Goal: Communication & Community: Answer question/provide support

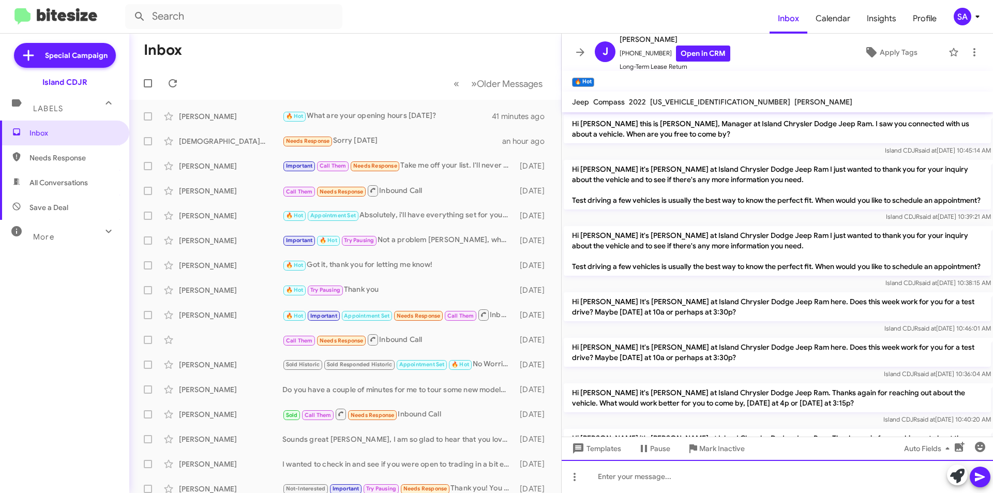
scroll to position [1539, 0]
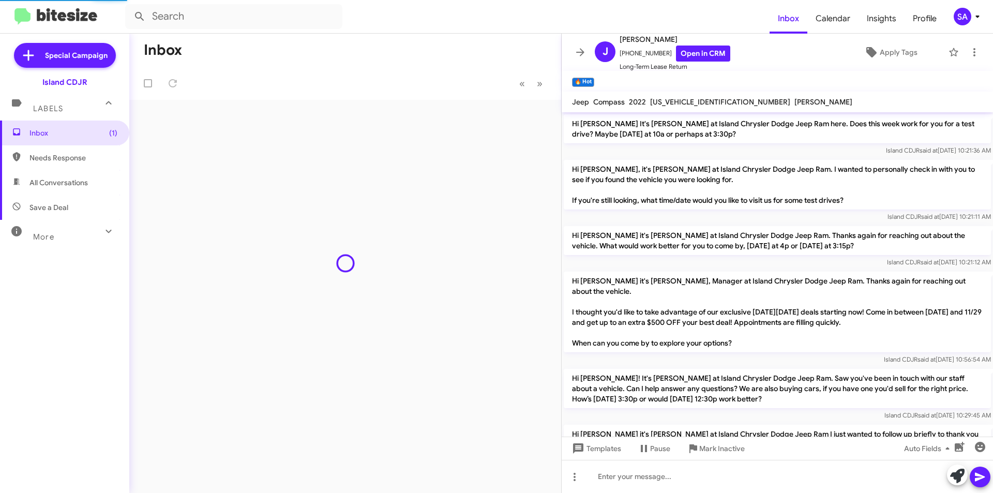
scroll to position [731, 0]
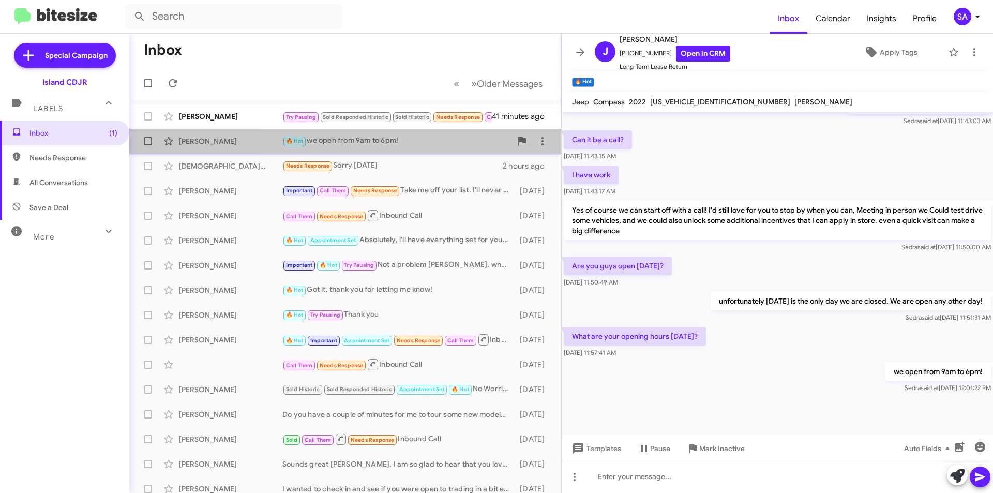
click at [417, 144] on div "🔥 Hot we open from 9am to 6pm!" at bounding box center [396, 141] width 229 height 12
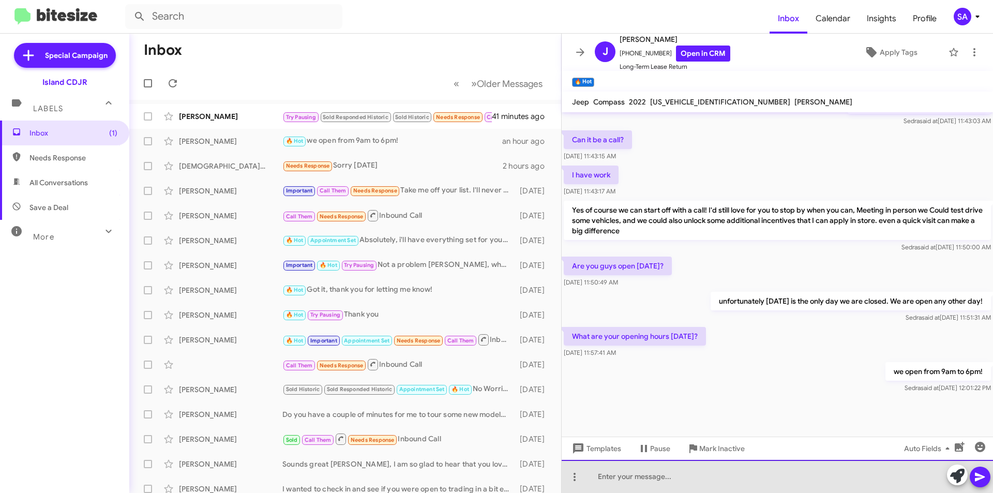
click at [727, 474] on div at bounding box center [777, 476] width 431 height 33
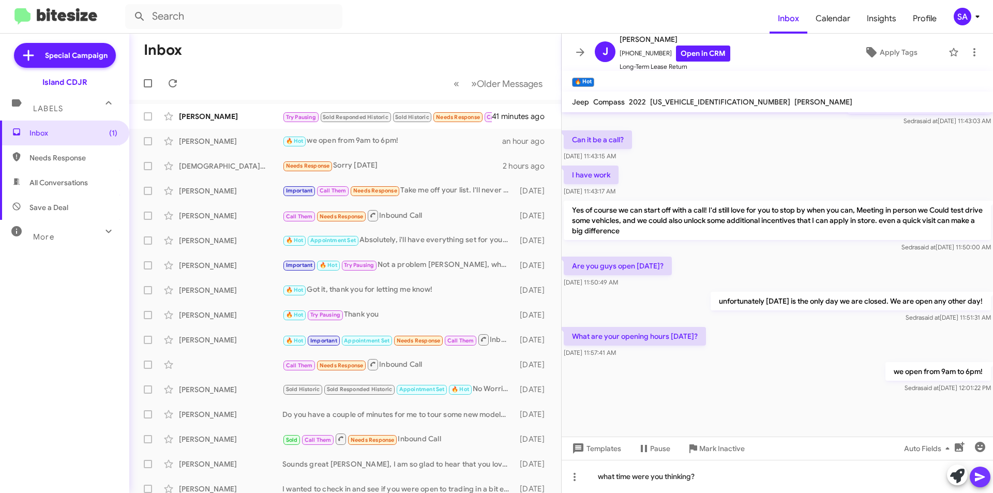
click at [983, 471] on icon at bounding box center [980, 477] width 12 height 12
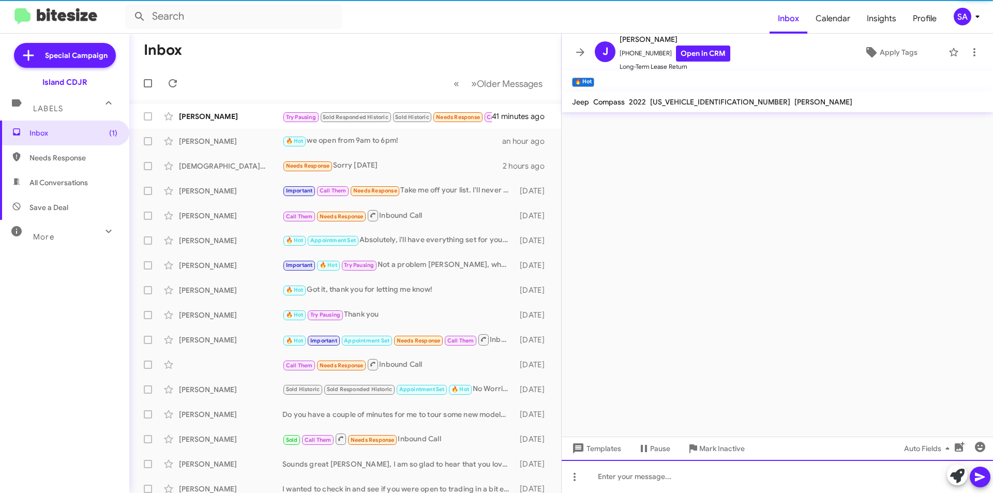
scroll to position [0, 0]
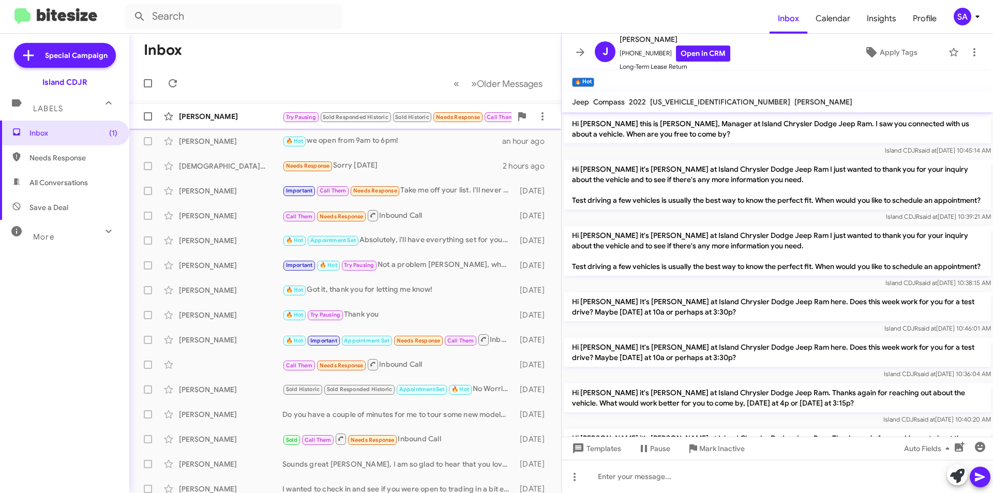
click at [272, 111] on div "[PERSON_NAME]" at bounding box center [230, 116] width 103 height 10
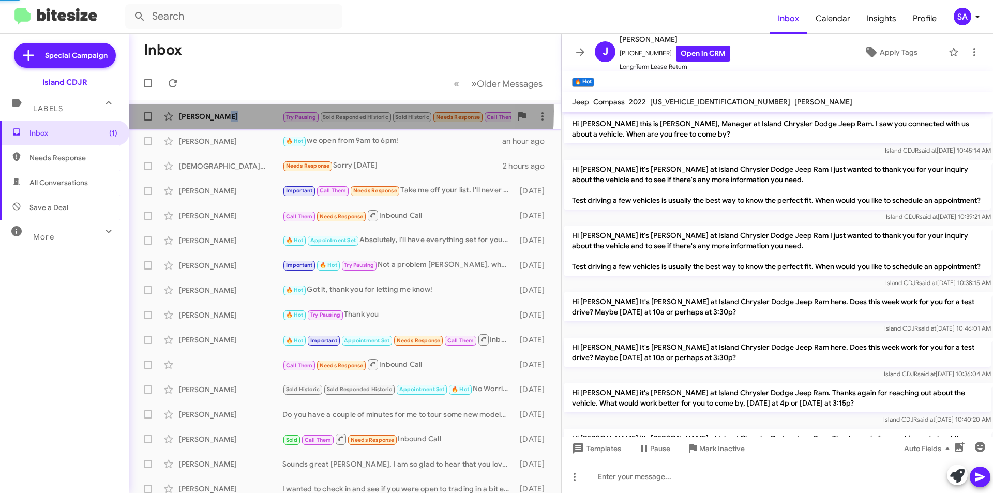
click at [272, 111] on div "[PERSON_NAME]" at bounding box center [230, 116] width 103 height 10
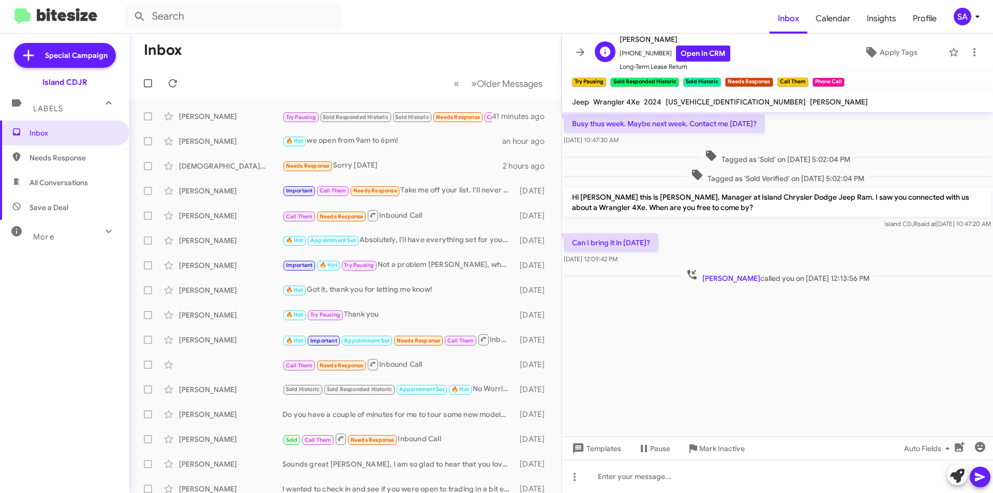
click at [639, 52] on span "+19176878736 Open in CRM" at bounding box center [675, 54] width 111 height 16
copy span "19176878736"
click at [670, 480] on div at bounding box center [777, 476] width 431 height 33
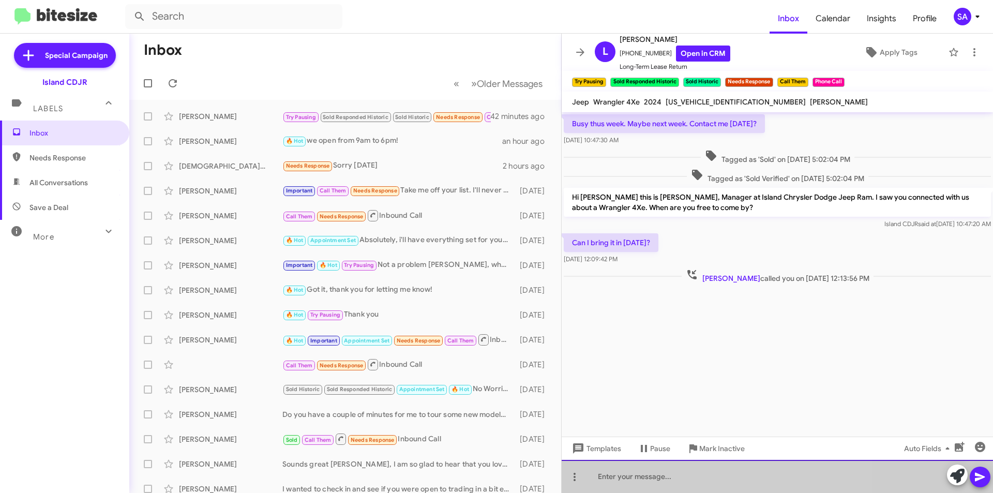
click at [670, 480] on div at bounding box center [777, 476] width 431 height 33
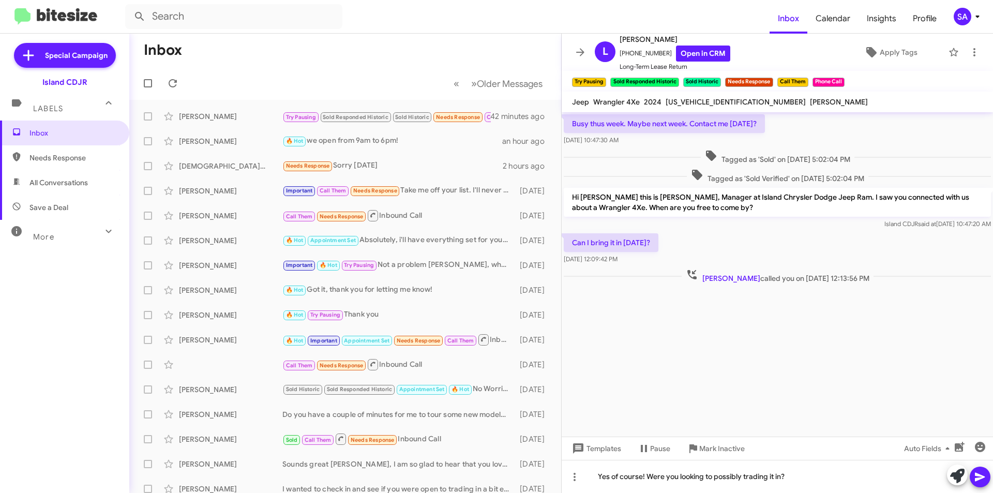
click at [985, 471] on icon at bounding box center [980, 477] width 12 height 12
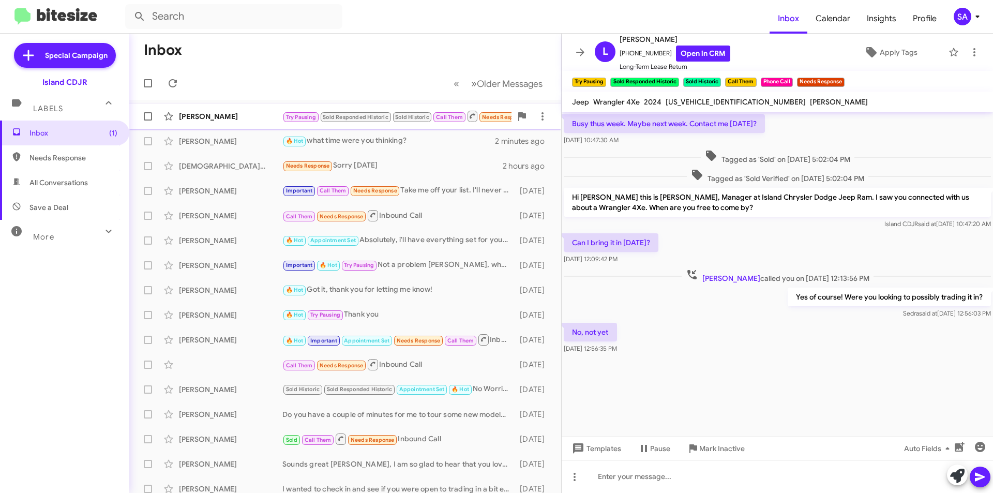
click at [265, 120] on div "[PERSON_NAME]" at bounding box center [230, 116] width 103 height 10
click at [616, 478] on div at bounding box center [777, 476] width 431 height 33
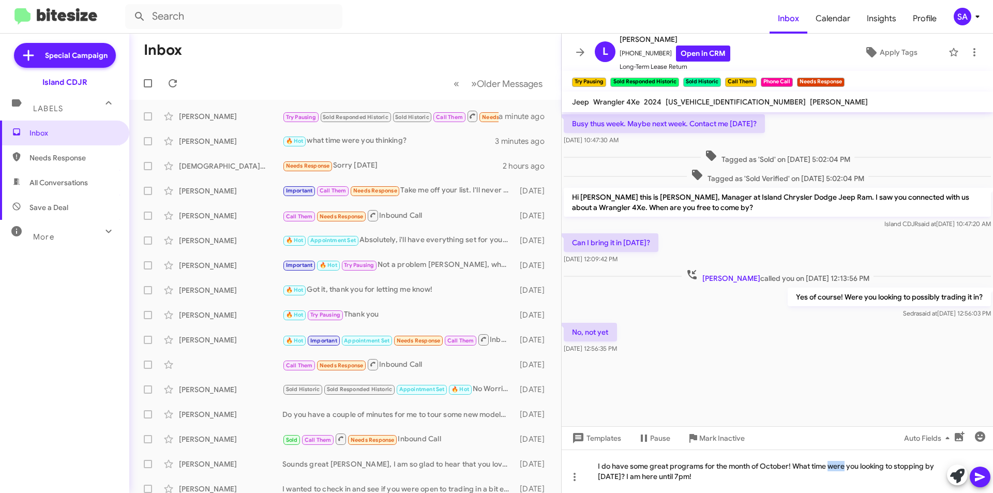
click at [885, 244] on div "Can I bring it in today? Oct 2, 2025, 12:09:42 PM" at bounding box center [777, 248] width 431 height 35
click at [792, 464] on div "I do have some great programs for the month of October! What time were you look…" at bounding box center [777, 470] width 431 height 43
click at [796, 466] on div "I do have some great programs for the month of October! What time were you look…" at bounding box center [777, 470] width 431 height 43
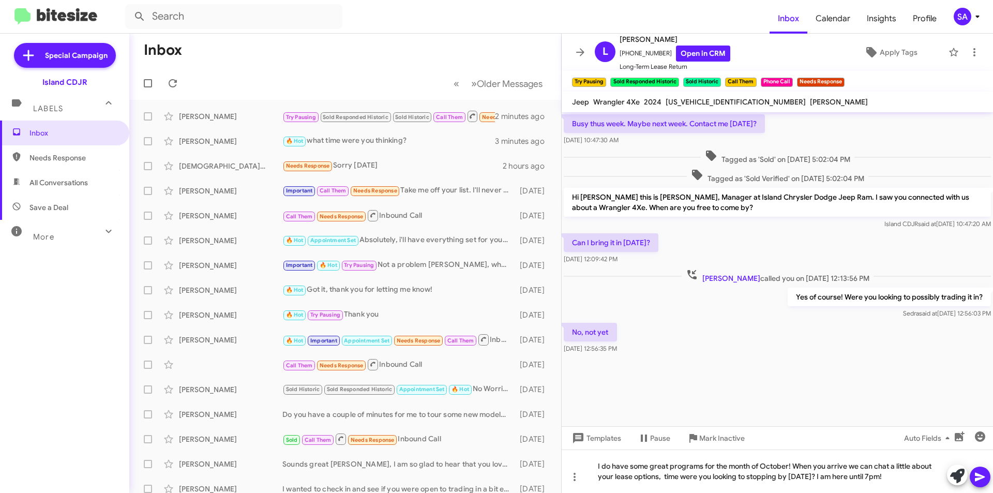
click at [974, 483] on icon at bounding box center [980, 477] width 12 height 12
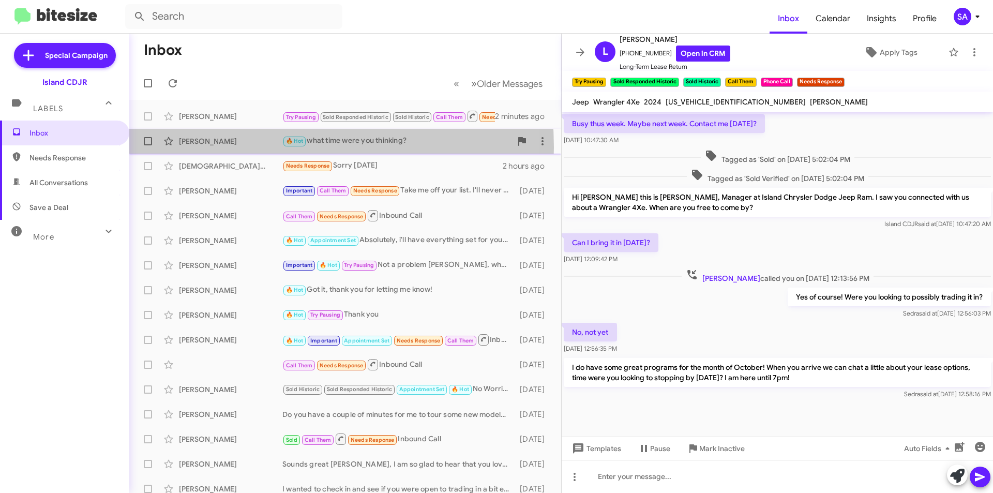
click at [218, 147] on div "Jasiel Mohammed 🔥 Hot what time were you thinking? 3 minutes ago" at bounding box center [345, 141] width 415 height 21
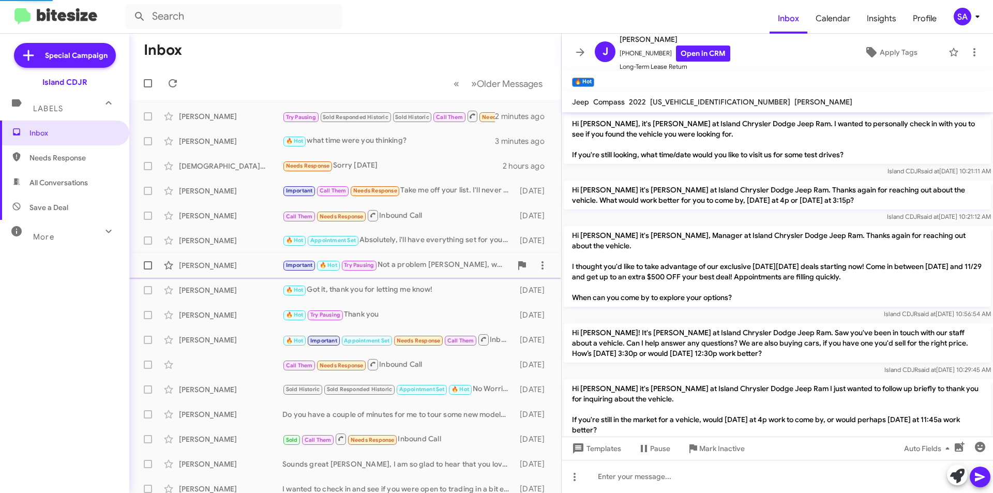
scroll to position [720, 0]
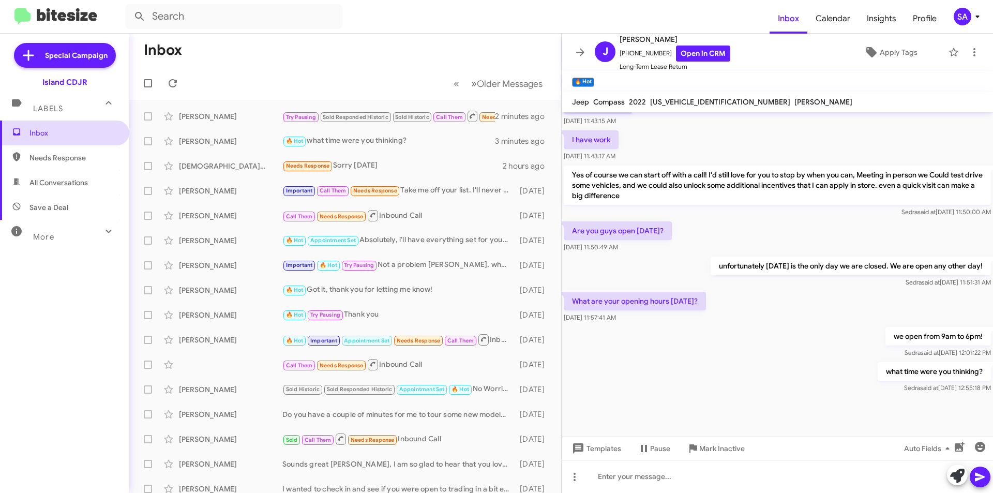
click at [59, 130] on span "Inbox" at bounding box center [73, 133] width 88 height 10
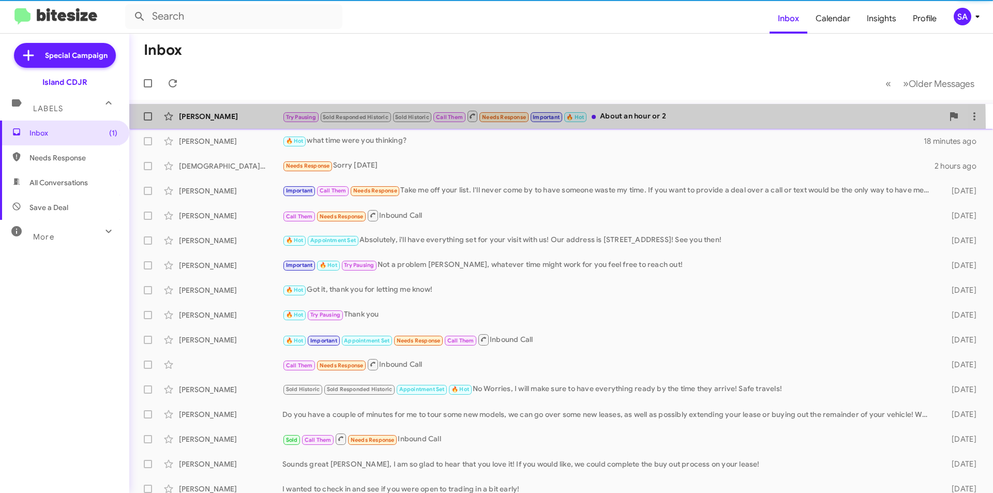
click at [254, 127] on span "Luigi Kapaj Try Pausing Sold Responded Historic Sold Historic Call Them Needs R…" at bounding box center [561, 116] width 864 height 25
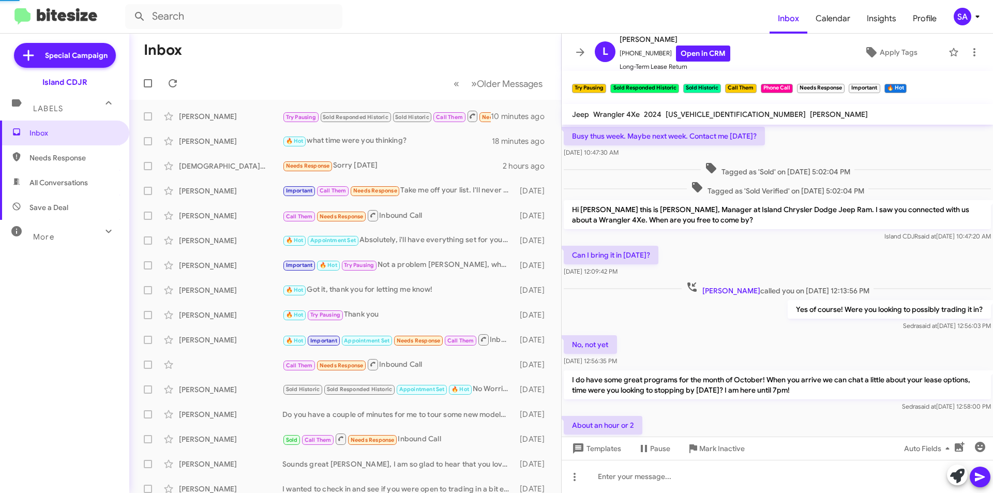
scroll to position [38, 0]
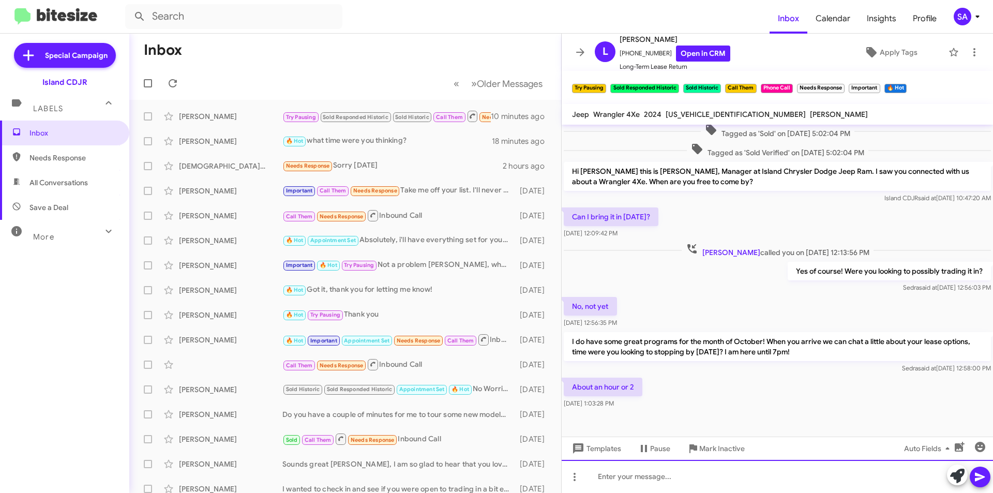
click at [673, 480] on div at bounding box center [777, 476] width 431 height 33
click at [975, 472] on icon at bounding box center [980, 477] width 12 height 12
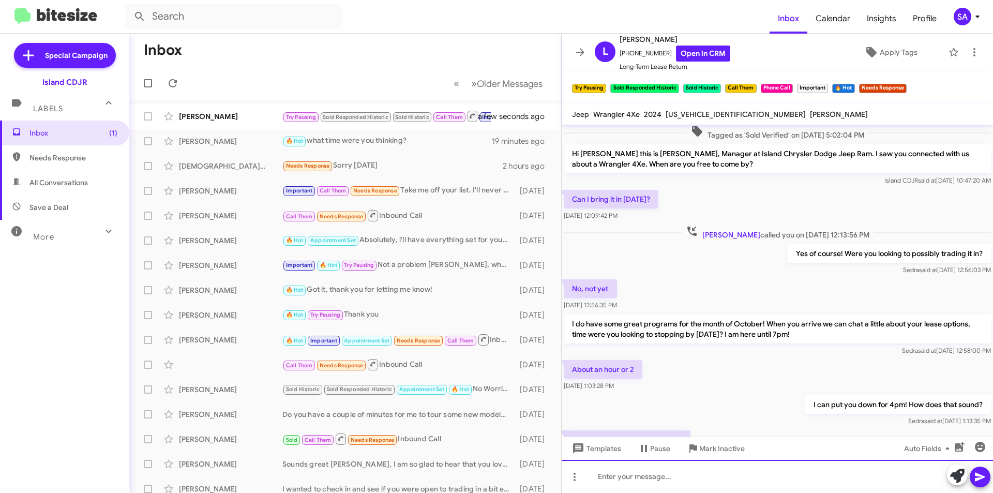
scroll to position [114, 0]
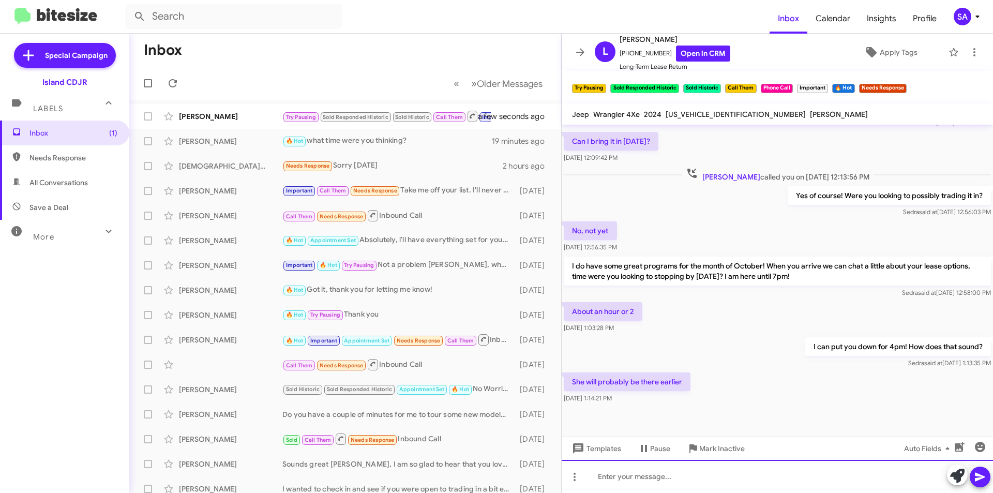
click at [649, 479] on div at bounding box center [777, 476] width 431 height 33
click at [977, 474] on icon at bounding box center [980, 477] width 10 height 9
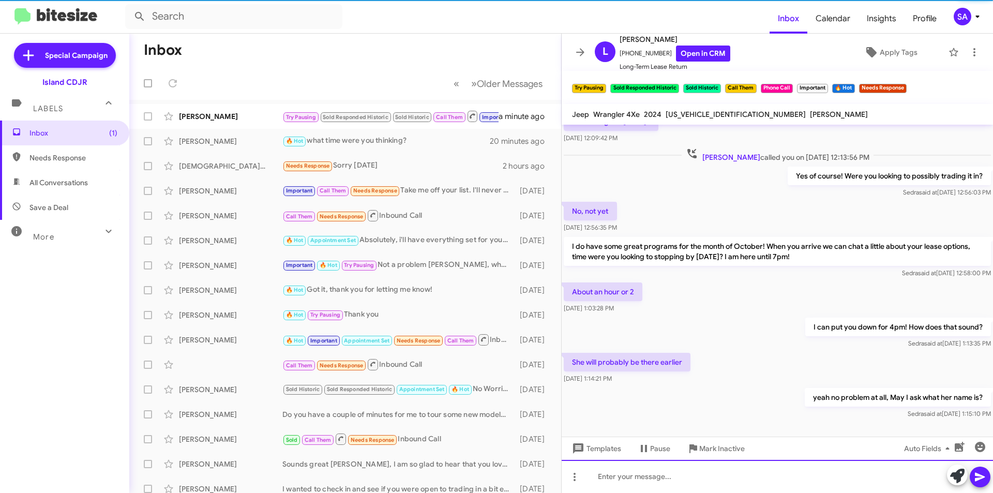
scroll to position [152, 0]
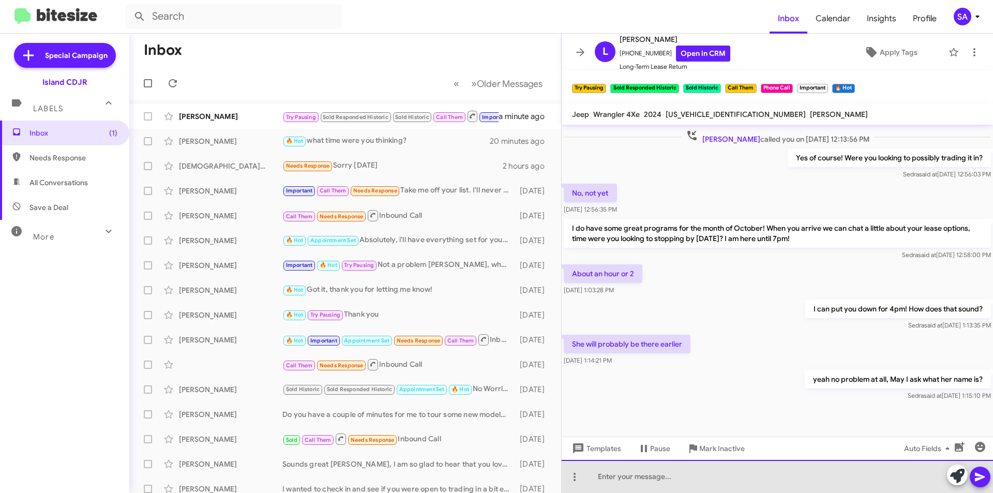
click at [738, 478] on div at bounding box center [777, 476] width 431 height 33
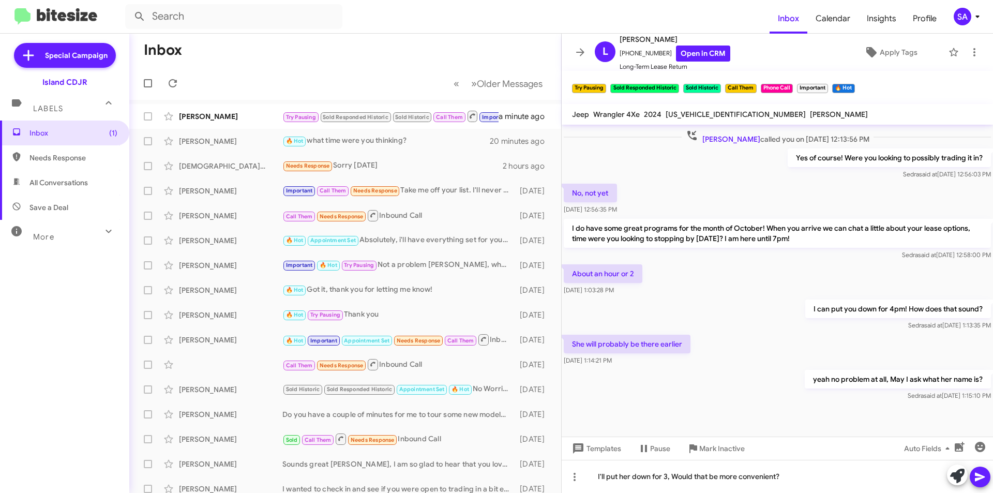
click at [983, 471] on icon at bounding box center [980, 477] width 12 height 12
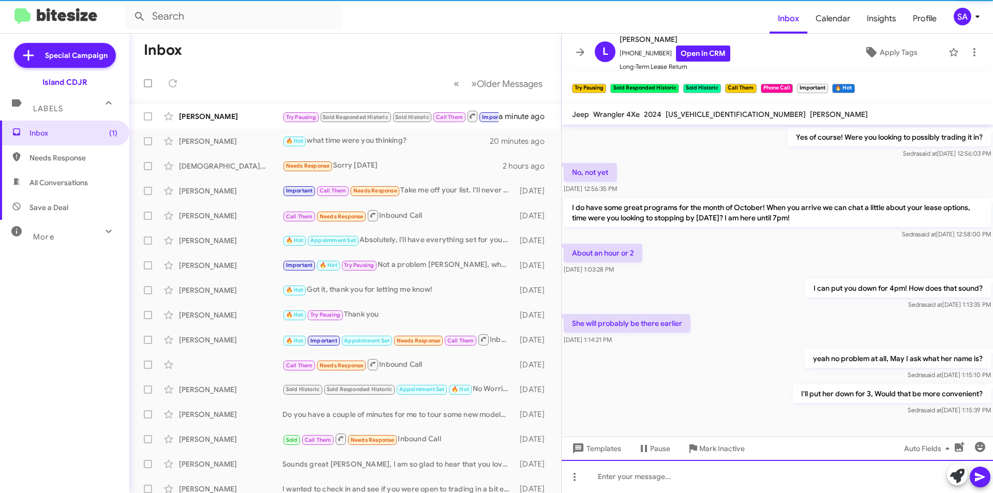
scroll to position [189, 0]
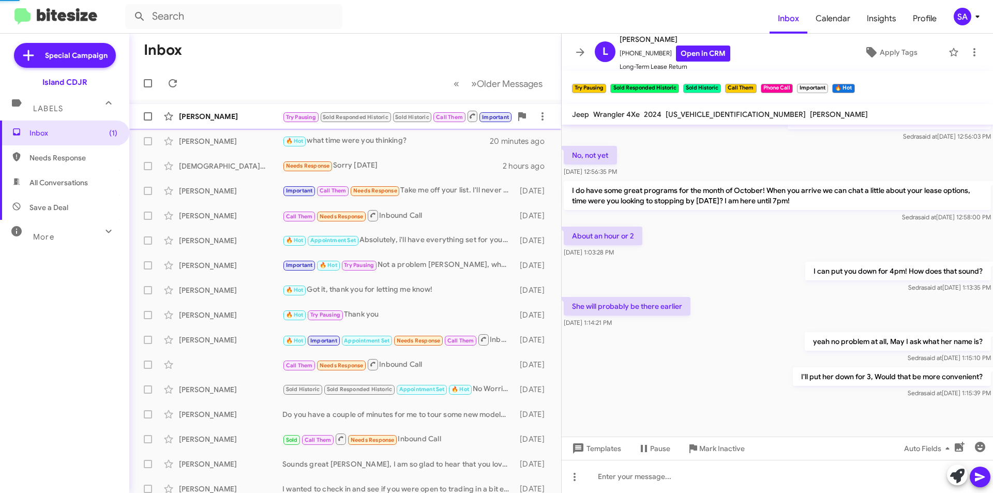
click at [236, 119] on div "[PERSON_NAME]" at bounding box center [230, 116] width 103 height 10
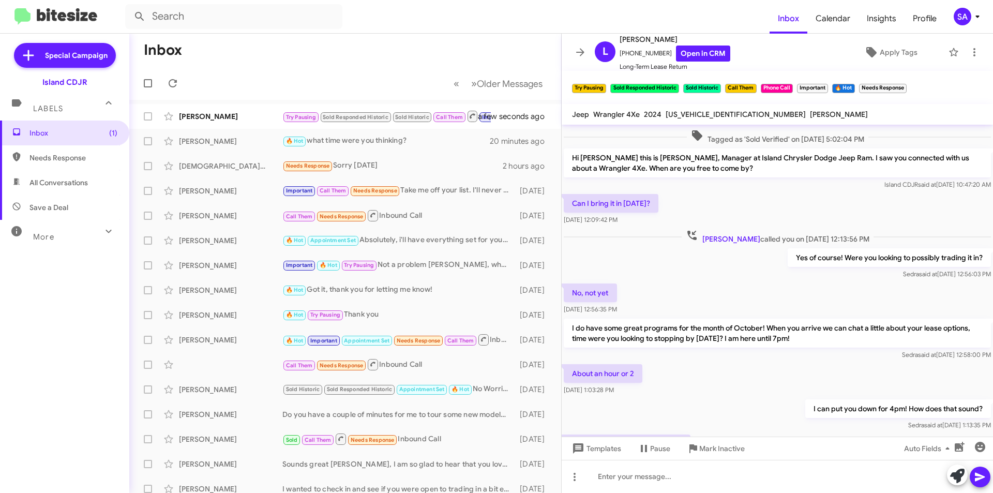
scroll to position [227, 0]
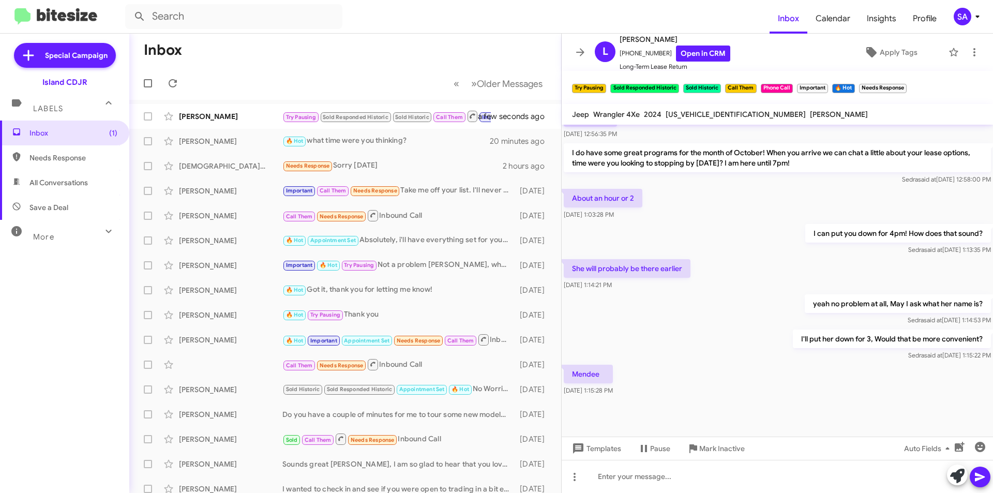
click at [592, 375] on p "Mendee" at bounding box center [588, 374] width 49 height 19
copy p "Mendee"
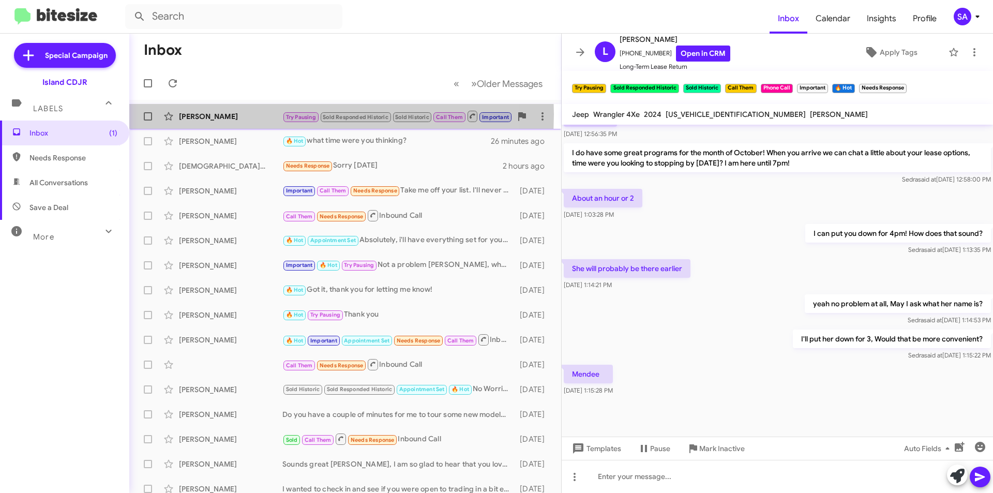
click at [208, 114] on div "[PERSON_NAME]" at bounding box center [230, 116] width 103 height 10
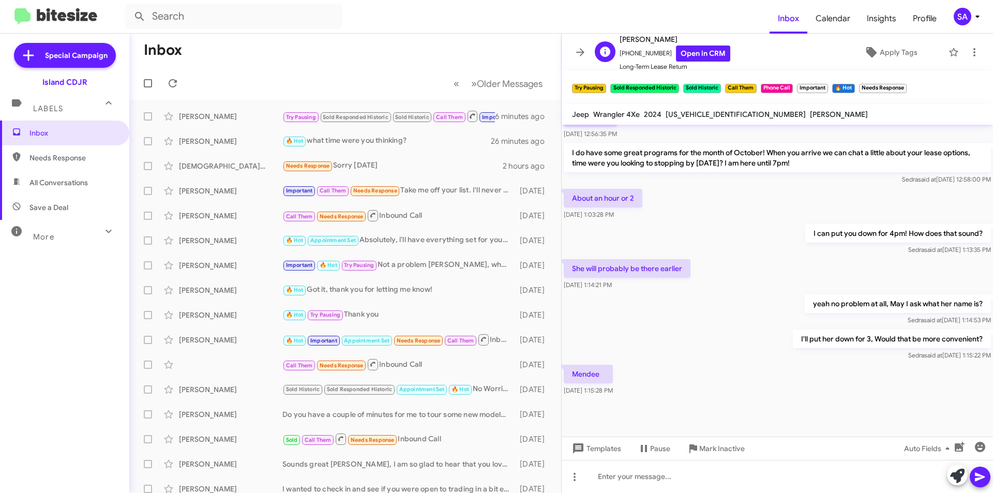
click at [643, 53] on span "+19176878736 Open in CRM" at bounding box center [675, 54] width 111 height 16
copy span "19176878736"
click at [641, 36] on span "[PERSON_NAME]" at bounding box center [675, 39] width 111 height 12
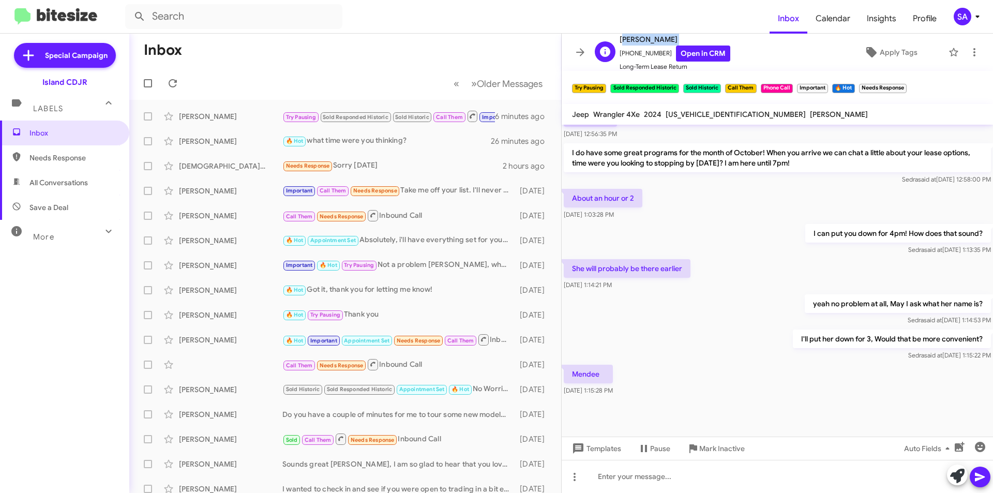
click at [641, 36] on span "[PERSON_NAME]" at bounding box center [675, 39] width 111 height 12
copy span "[PERSON_NAME]"
click at [663, 465] on div at bounding box center [777, 476] width 431 height 33
click at [977, 473] on icon at bounding box center [980, 477] width 12 height 12
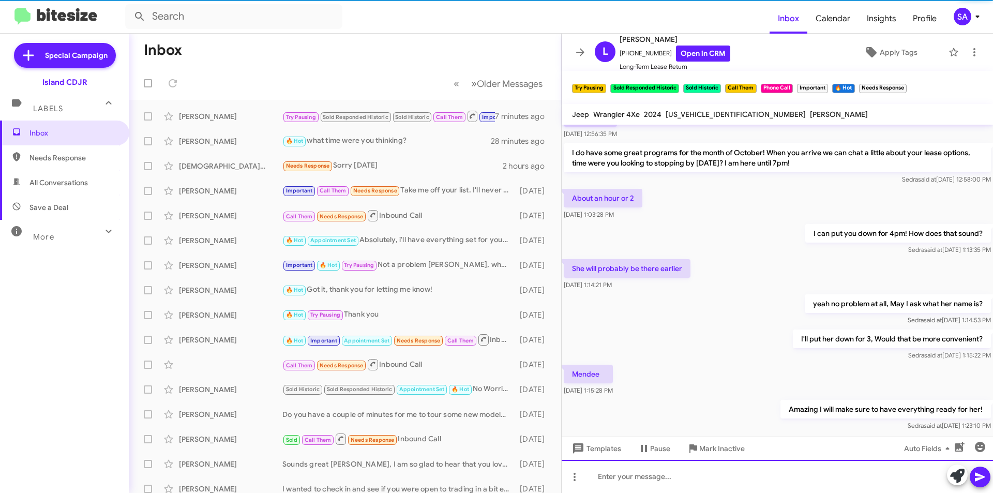
scroll to position [0, 0]
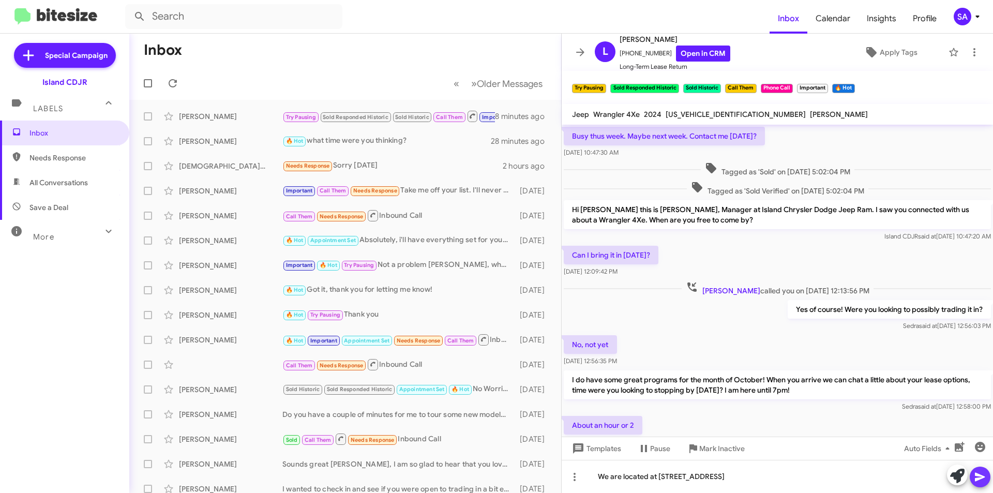
click at [982, 471] on icon at bounding box center [980, 477] width 12 height 12
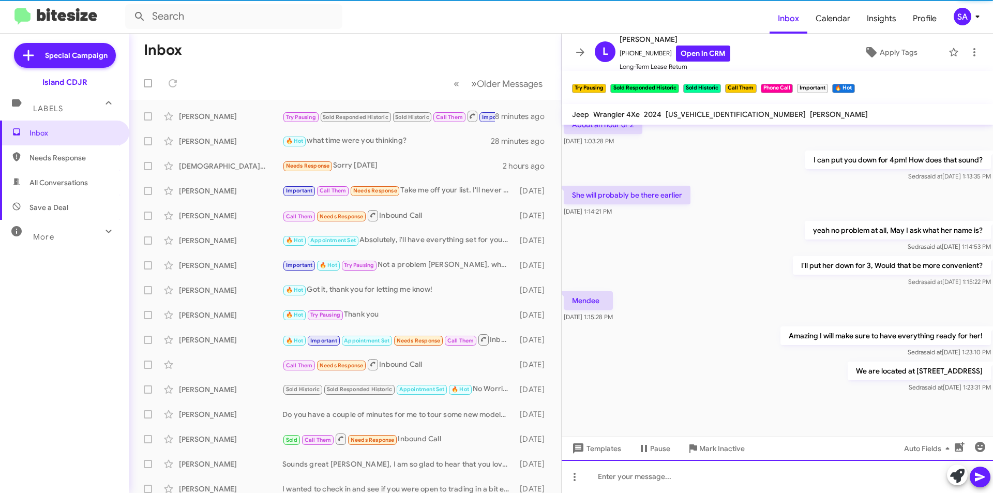
scroll to position [303, 0]
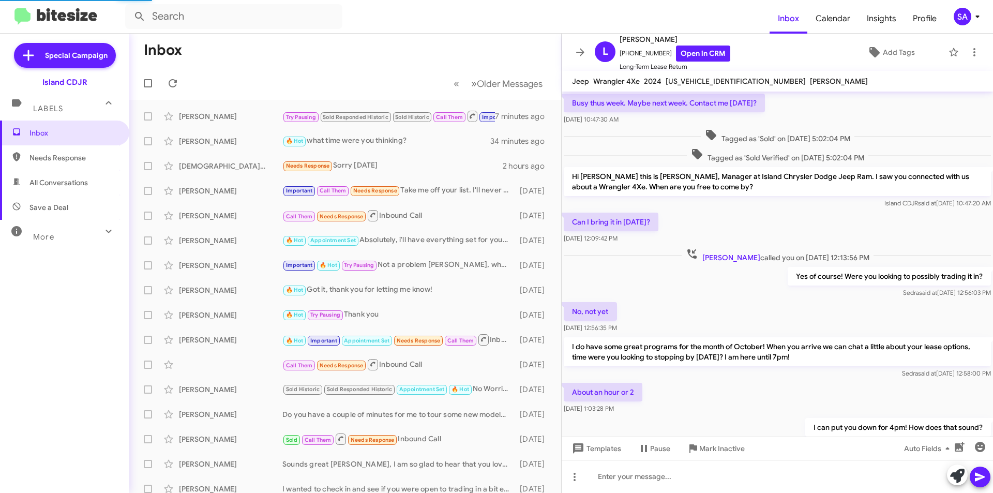
scroll to position [249, 0]
